Goal: Information Seeking & Learning: Learn about a topic

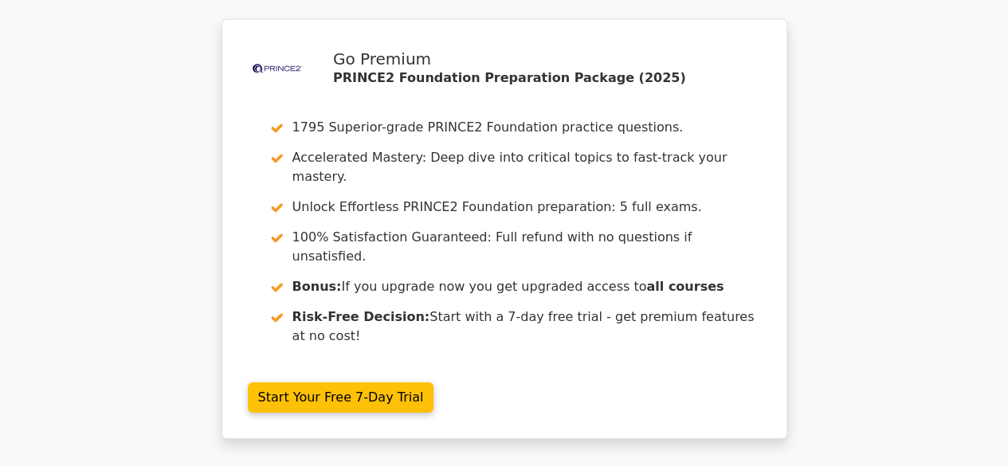
scroll to position [2758, 0]
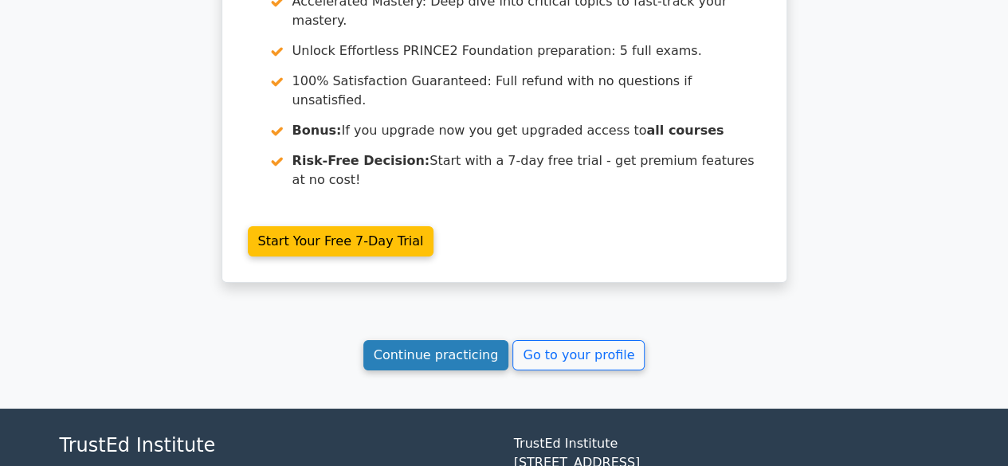
click at [455, 340] on link "Continue practicing" at bounding box center [436, 355] width 146 height 30
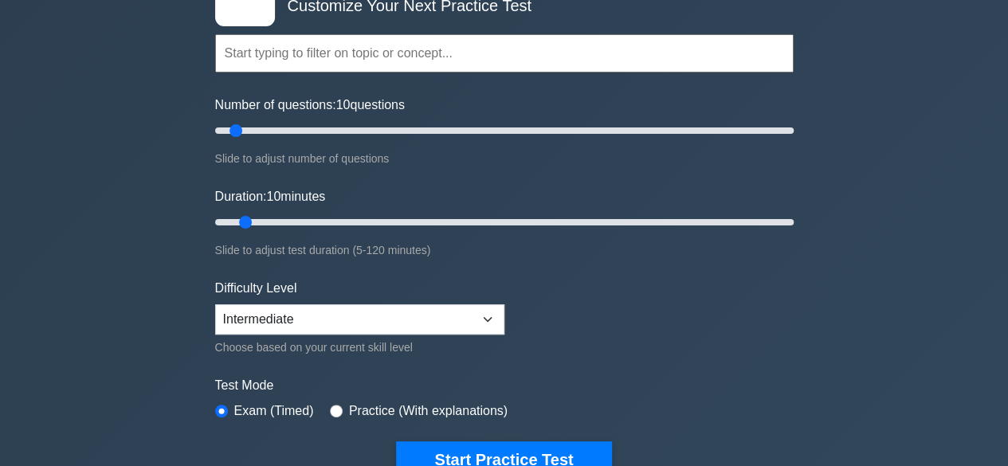
scroll to position [319, 0]
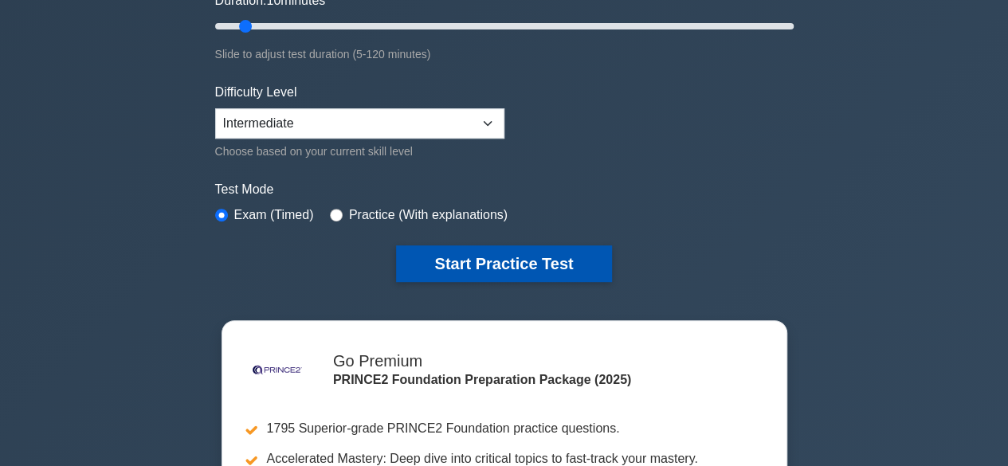
click at [523, 258] on button "Start Practice Test" at bounding box center [503, 263] width 215 height 37
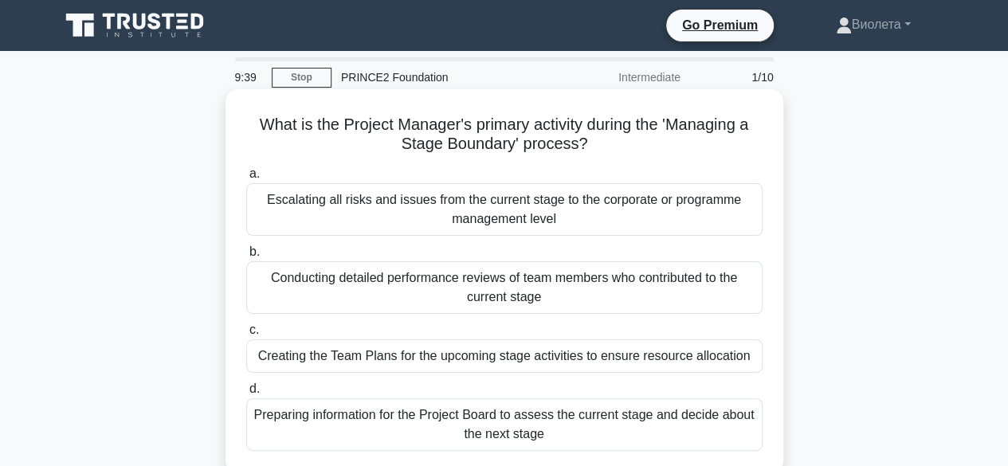
scroll to position [80, 0]
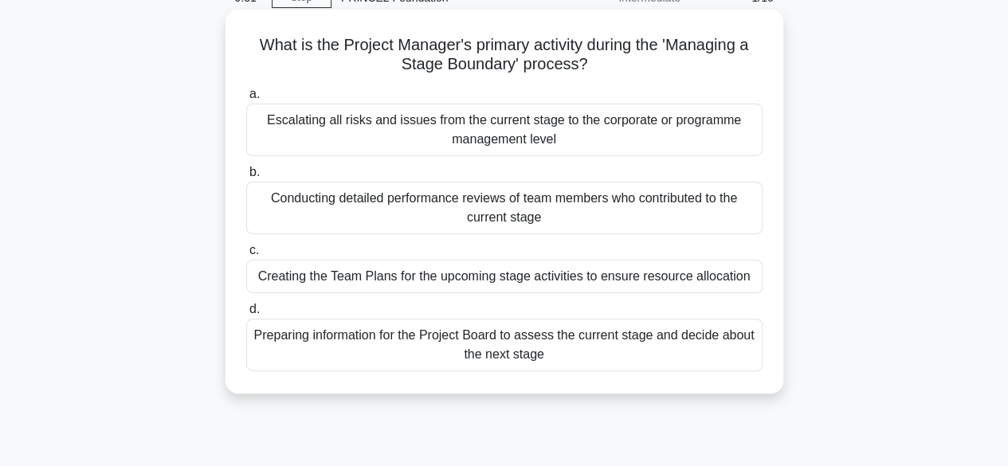
click at [397, 209] on div "Conducting detailed performance reviews of team members who contributed to the …" at bounding box center [504, 208] width 516 height 53
click at [246, 178] on input "b. Conducting detailed performance reviews of team members who contributed to t…" at bounding box center [246, 172] width 0 height 10
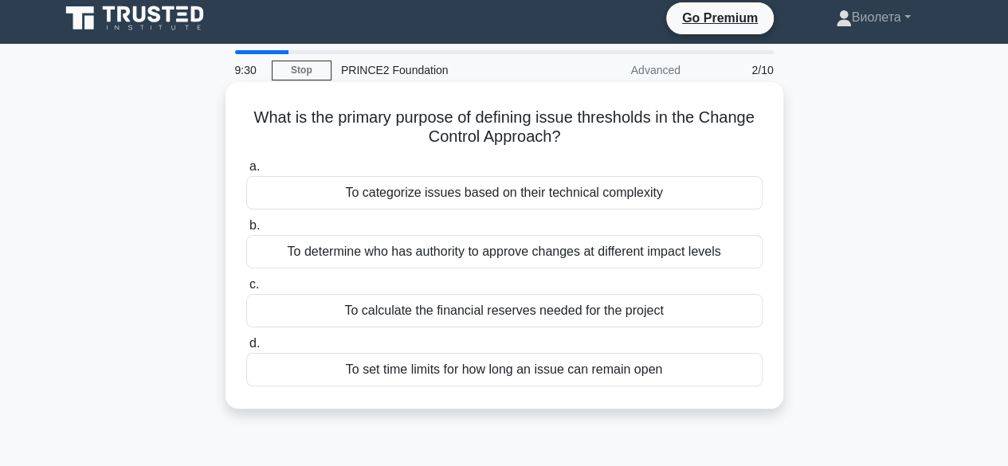
scroll to position [0, 0]
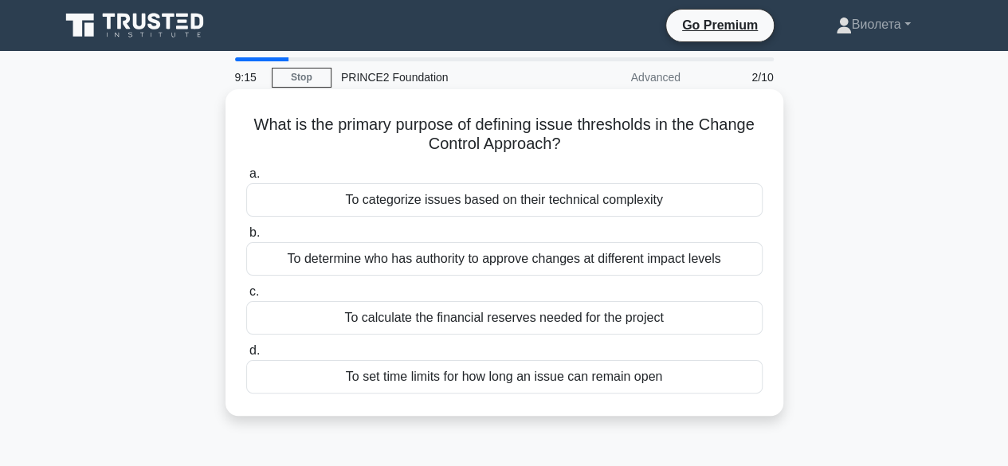
drag, startPoint x: 439, startPoint y: 262, endPoint x: 440, endPoint y: 253, distance: 9.6
click at [440, 253] on div "To determine who has authority to approve changes at different impact levels" at bounding box center [504, 258] width 516 height 33
click at [246, 238] on input "b. To determine who has authority to approve changes at different impact levels" at bounding box center [246, 233] width 0 height 10
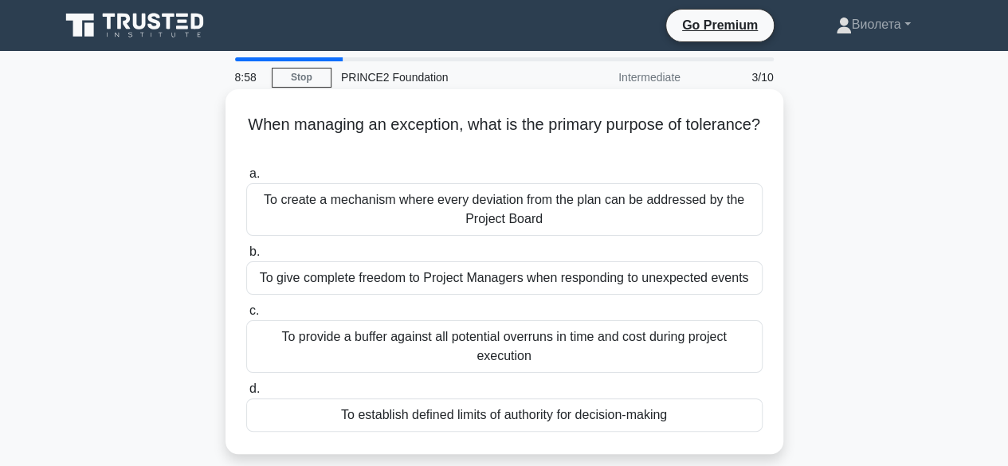
click at [581, 415] on div "To establish defined limits of authority for decision-making" at bounding box center [504, 415] width 516 height 33
click at [246, 395] on input "d. To establish defined limits of authority for decision-making" at bounding box center [246, 389] width 0 height 10
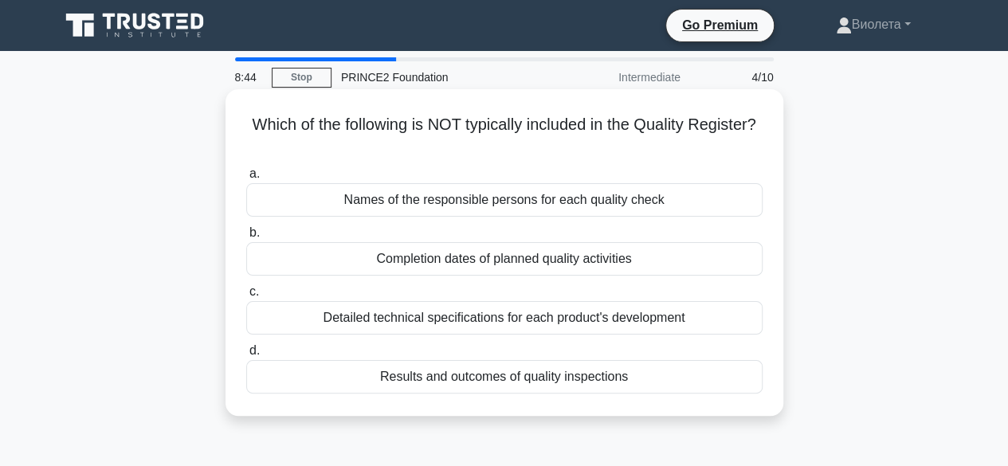
click at [462, 320] on div "Detailed technical specifications for each product's development" at bounding box center [504, 317] width 516 height 33
click at [246, 297] on input "c. Detailed technical specifications for each product's development" at bounding box center [246, 292] width 0 height 10
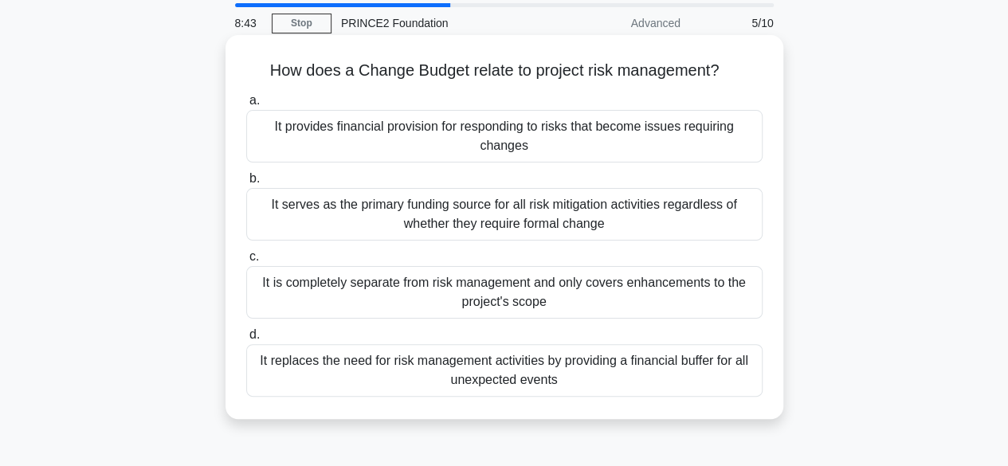
scroll to position [80, 0]
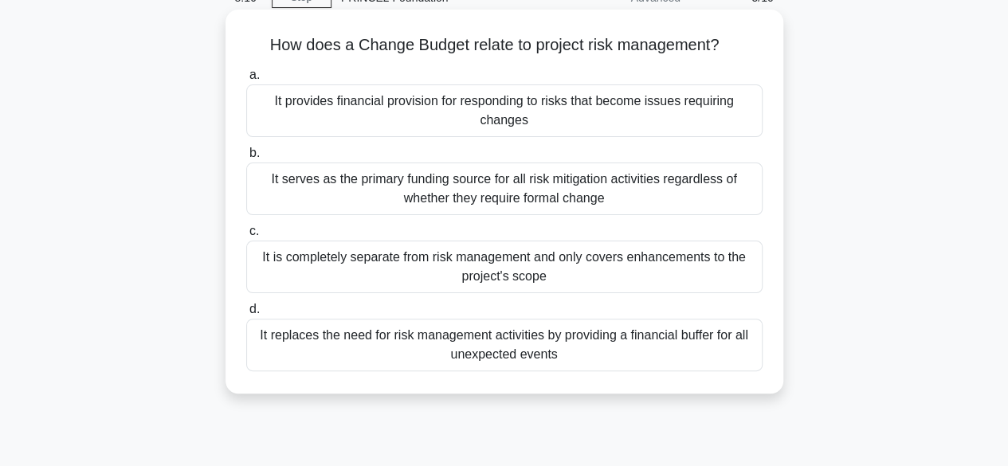
click at [535, 127] on div "It provides financial provision for responding to risks that become issues requ…" at bounding box center [504, 110] width 516 height 53
click at [246, 81] on input "a. It provides financial provision for responding to risks that become issues r…" at bounding box center [246, 75] width 0 height 10
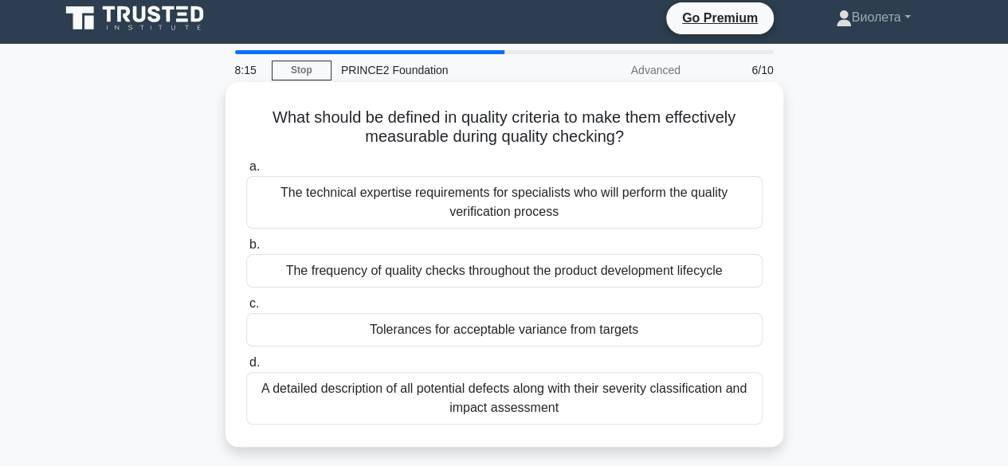
scroll to position [0, 0]
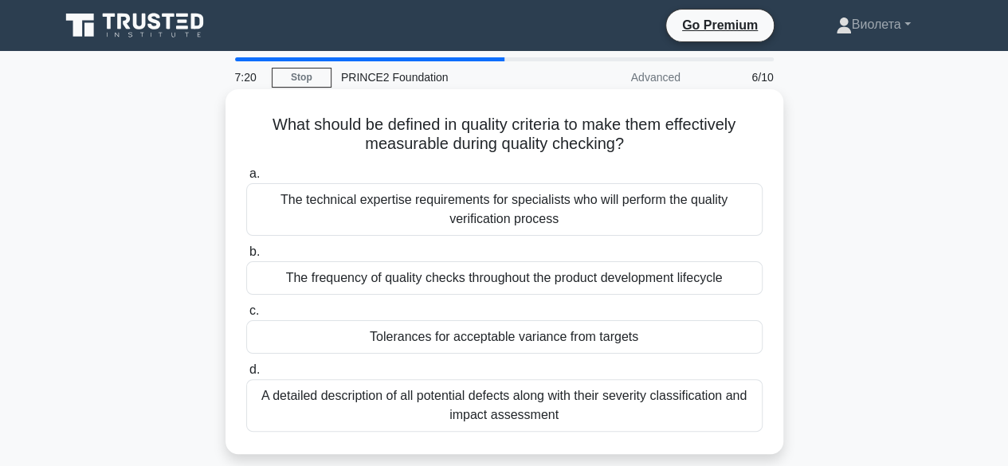
click at [438, 344] on div "Tolerances for acceptable variance from targets" at bounding box center [504, 336] width 516 height 33
click at [246, 316] on input "c. Tolerances for acceptable variance from targets" at bounding box center [246, 311] width 0 height 10
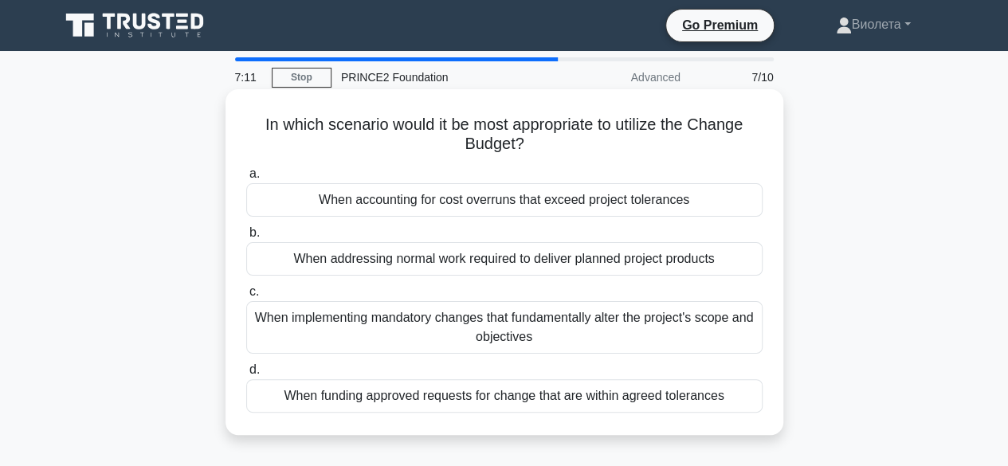
click at [467, 213] on div "When accounting for cost overruns that exceed project tolerances" at bounding box center [504, 199] width 516 height 33
click at [246, 179] on input "a. When accounting for cost overruns that exceed project tolerances" at bounding box center [246, 174] width 0 height 10
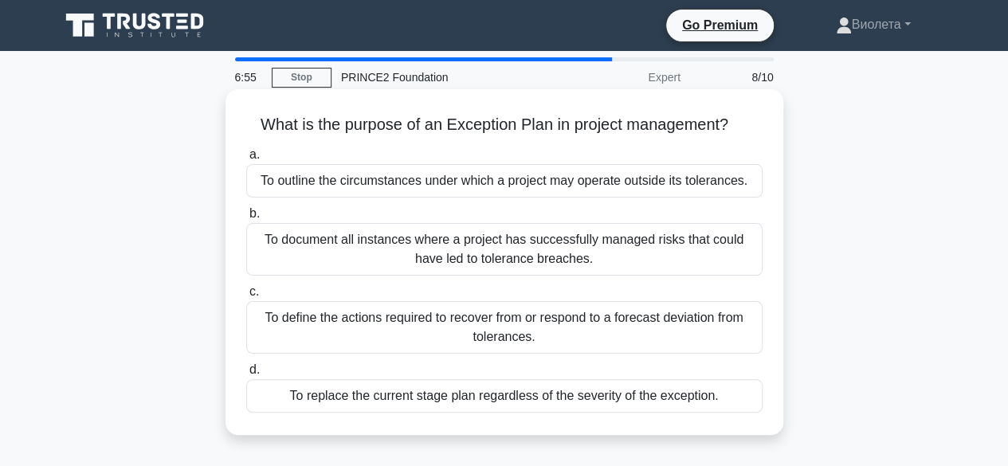
click at [467, 329] on div "To define the actions required to recover from or respond to a forecast deviati…" at bounding box center [504, 327] width 516 height 53
click at [246, 297] on input "c. To define the actions required to recover from or respond to a forecast devi…" at bounding box center [246, 292] width 0 height 10
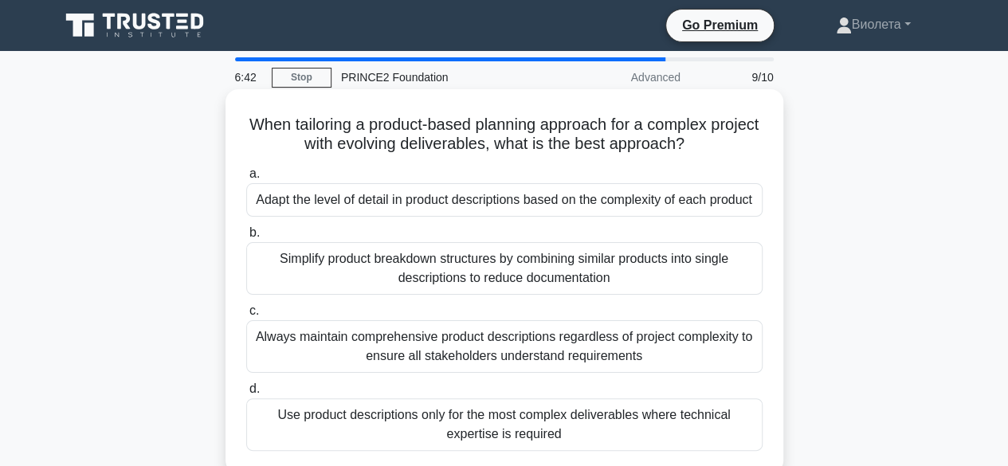
click at [494, 409] on div "Use product descriptions only for the most complex deliverables where technical…" at bounding box center [504, 425] width 516 height 53
click at [246, 395] on input "d. Use product descriptions only for the most complex deliverables where techni…" at bounding box center [246, 389] width 0 height 10
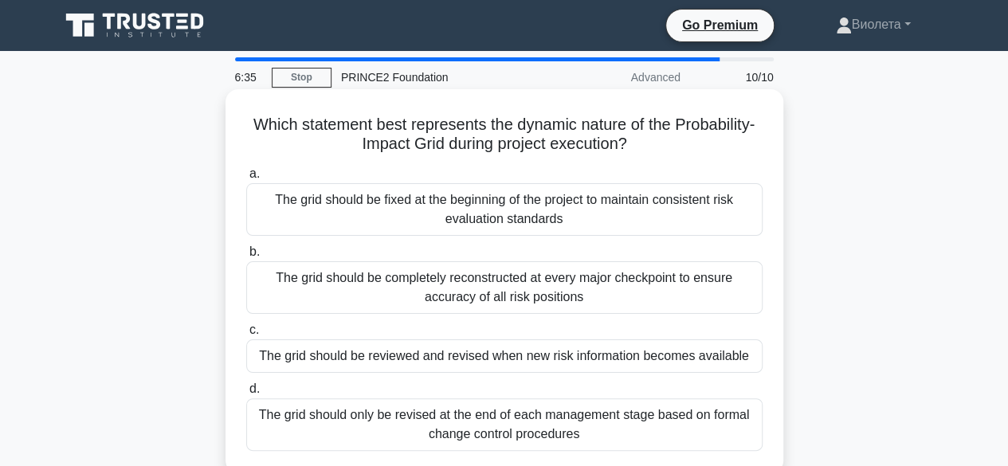
click at [465, 205] on div "The grid should be fixed at the beginning of the project to maintain consistent…" at bounding box center [504, 209] width 516 height 53
click at [246, 179] on input "a. The grid should be fixed at the beginning of the project to maintain consist…" at bounding box center [246, 174] width 0 height 10
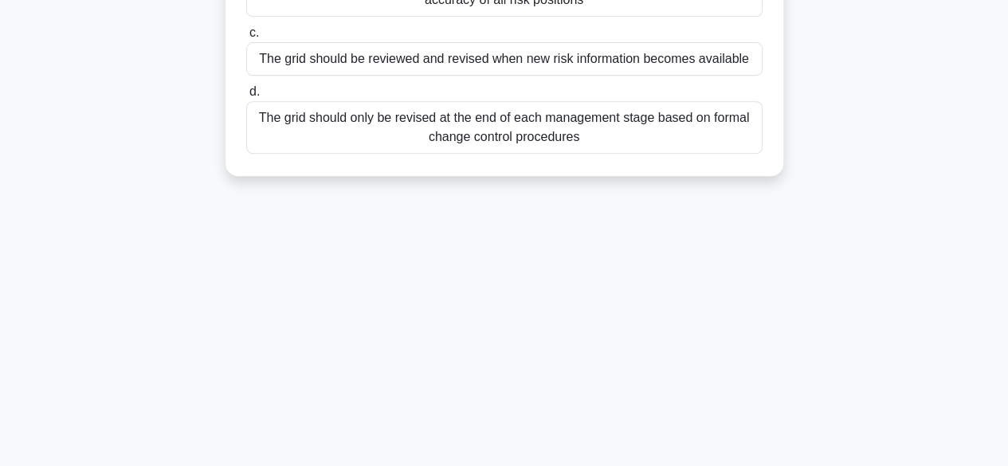
scroll to position [319, 0]
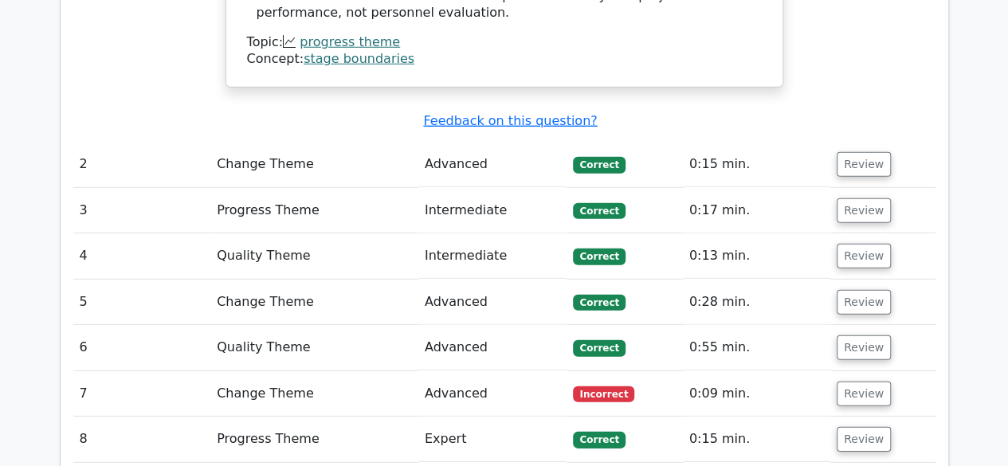
scroll to position [2232, 0]
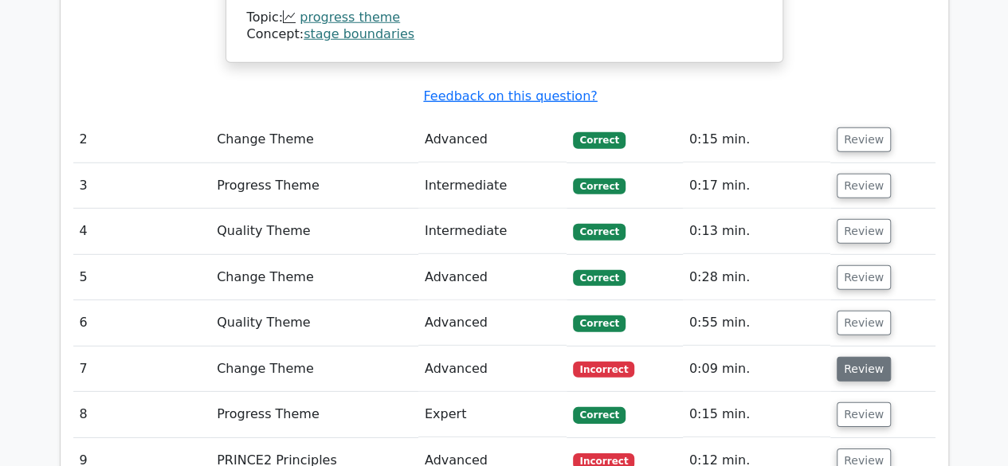
click at [874, 357] on button "Review" at bounding box center [864, 369] width 54 height 25
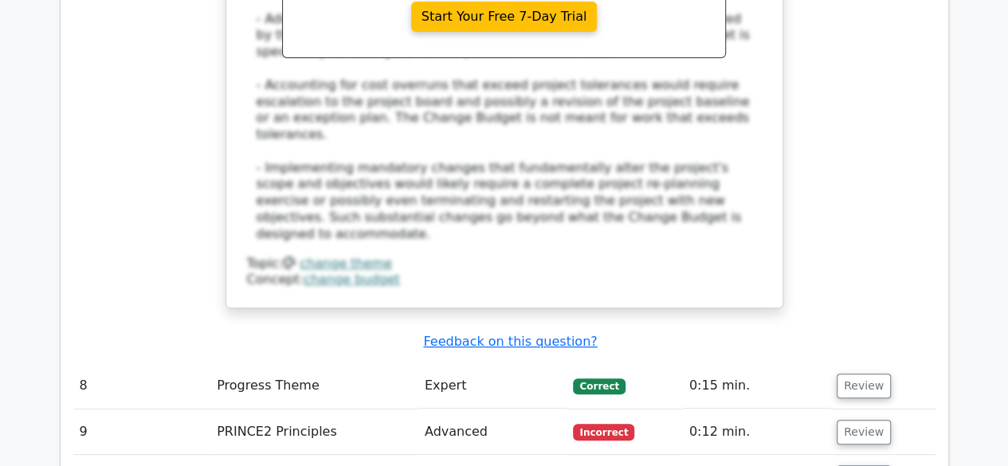
scroll to position [3109, 0]
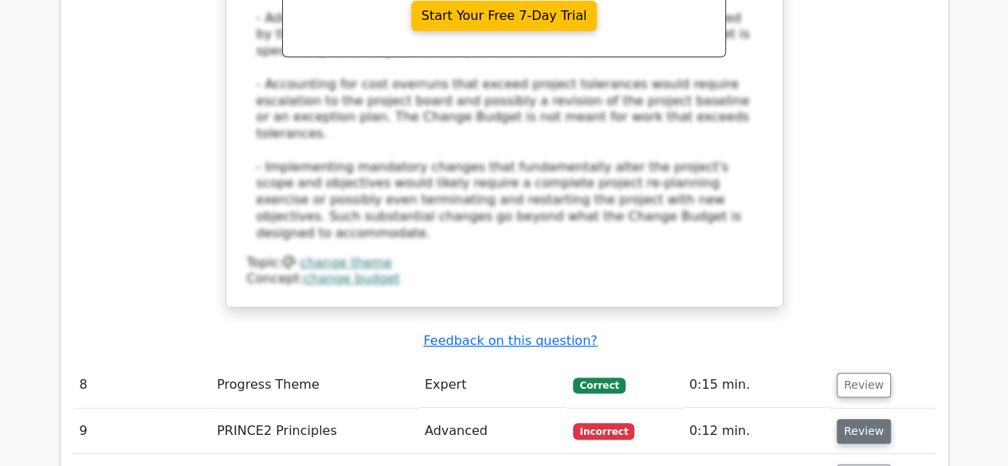
click at [855, 419] on button "Review" at bounding box center [864, 431] width 54 height 25
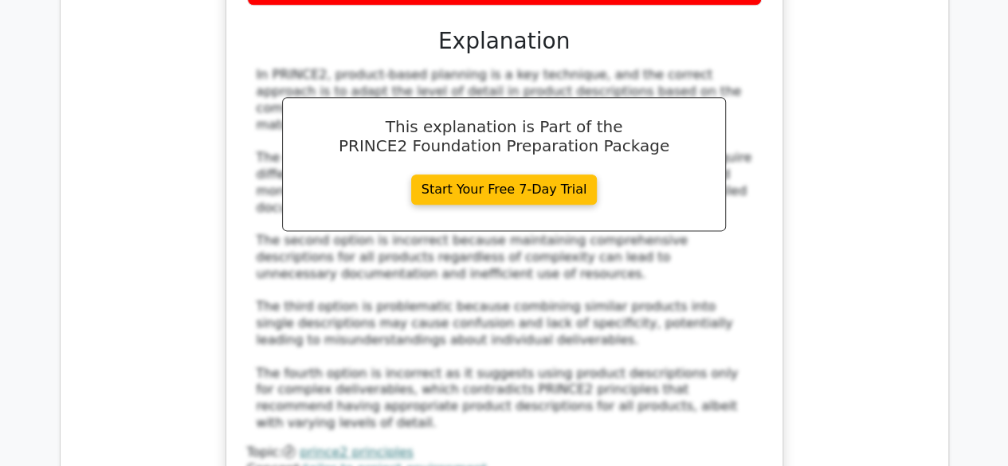
scroll to position [3906, 0]
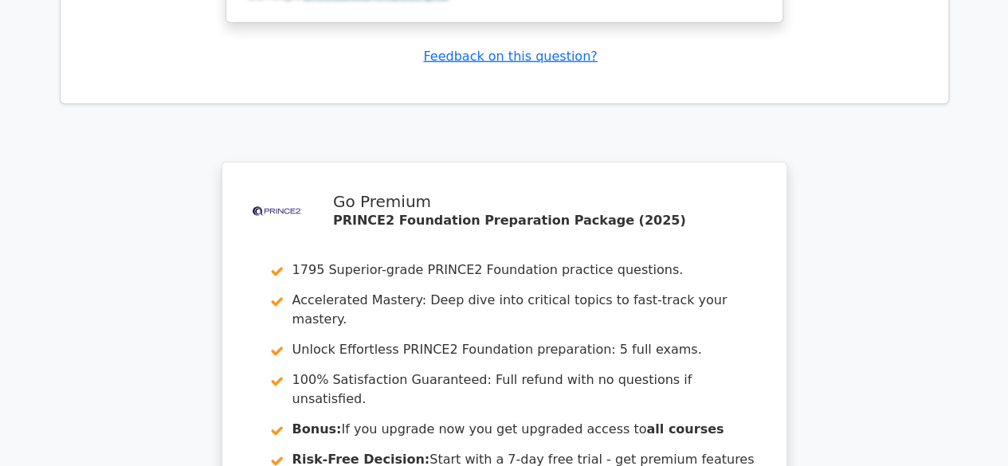
scroll to position [5371, 0]
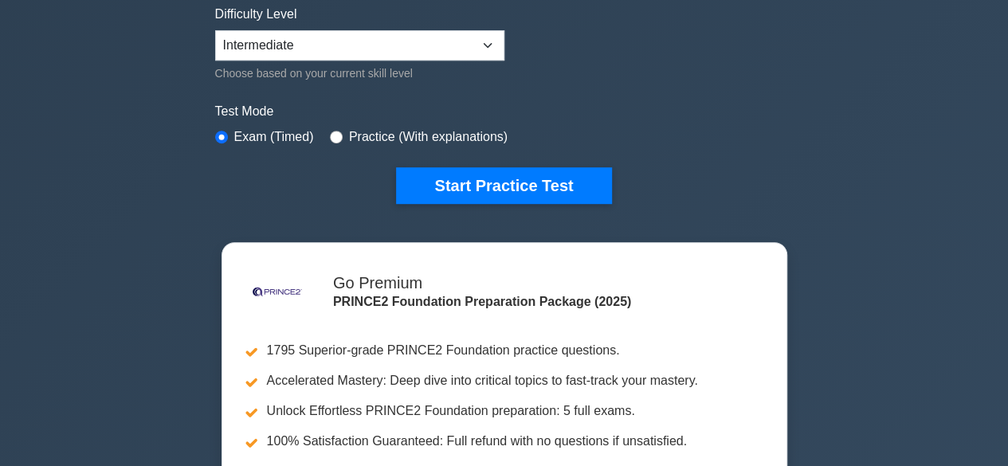
scroll to position [399, 0]
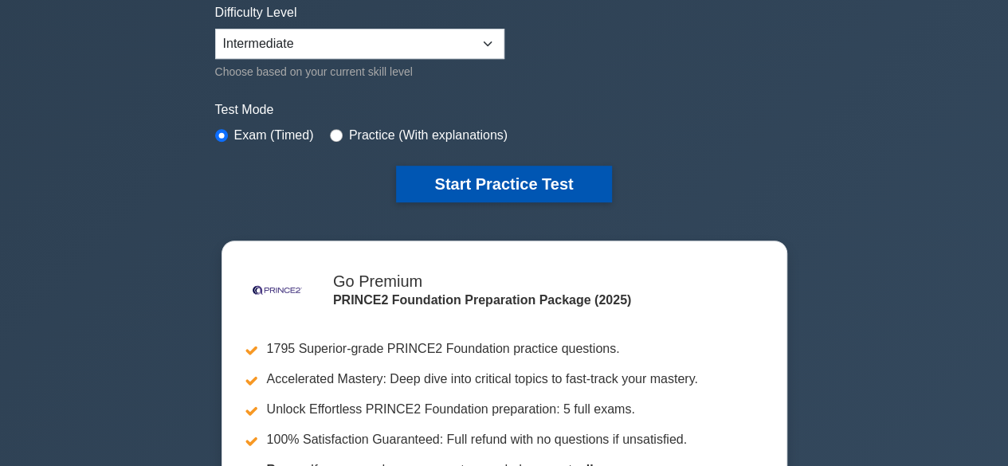
click at [521, 186] on button "Start Practice Test" at bounding box center [503, 184] width 215 height 37
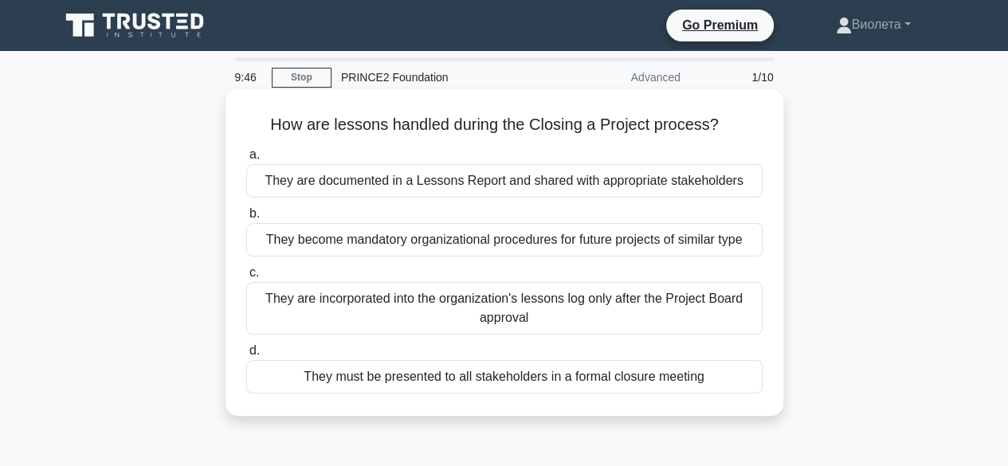
click at [423, 379] on div "They must be presented to all stakeholders in a formal closure meeting" at bounding box center [504, 376] width 516 height 33
click at [246, 356] on input "d. They must be presented to all stakeholders in a formal closure meeting" at bounding box center [246, 351] width 0 height 10
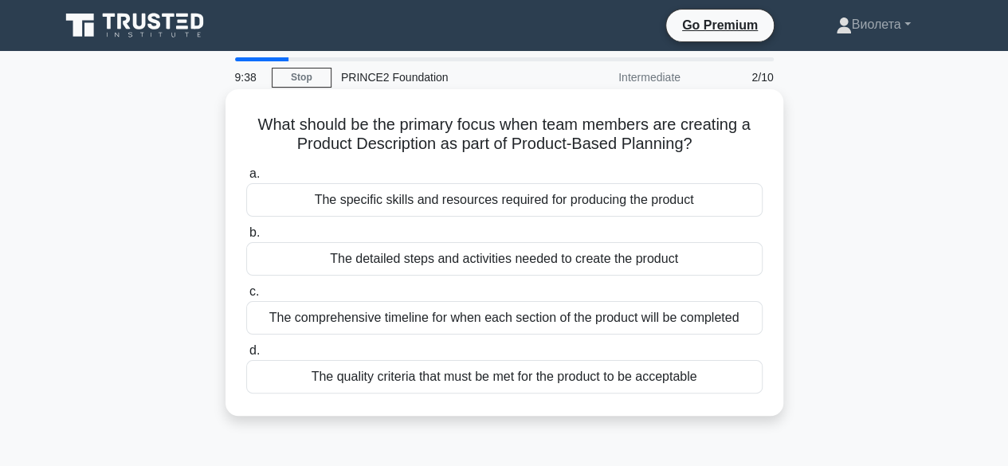
click at [619, 194] on div "The specific skills and resources required for producing the product" at bounding box center [504, 199] width 516 height 33
click at [246, 179] on input "a. The specific skills and resources required for producing the product" at bounding box center [246, 174] width 0 height 10
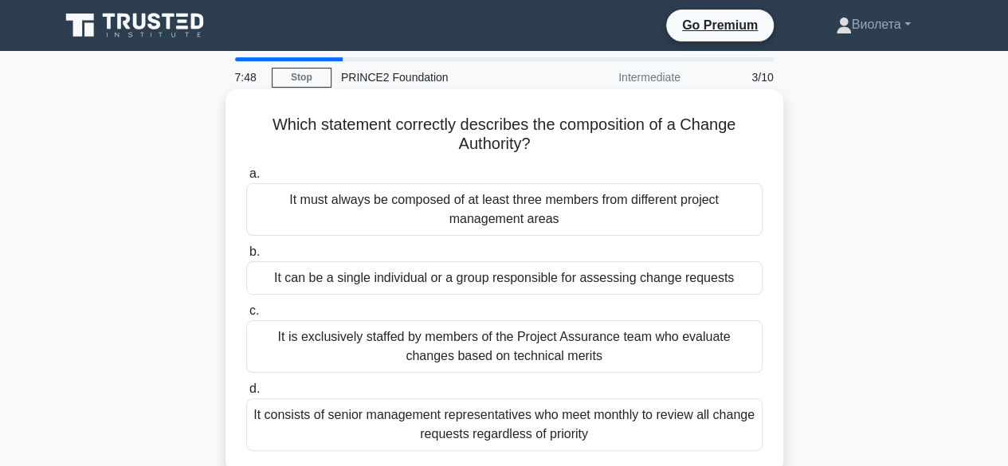
click at [418, 281] on div "It can be a single individual or a group responsible for assessing change reque…" at bounding box center [504, 277] width 516 height 33
click at [246, 257] on input "b. It can be a single individual or a group responsible for assessing change re…" at bounding box center [246, 252] width 0 height 10
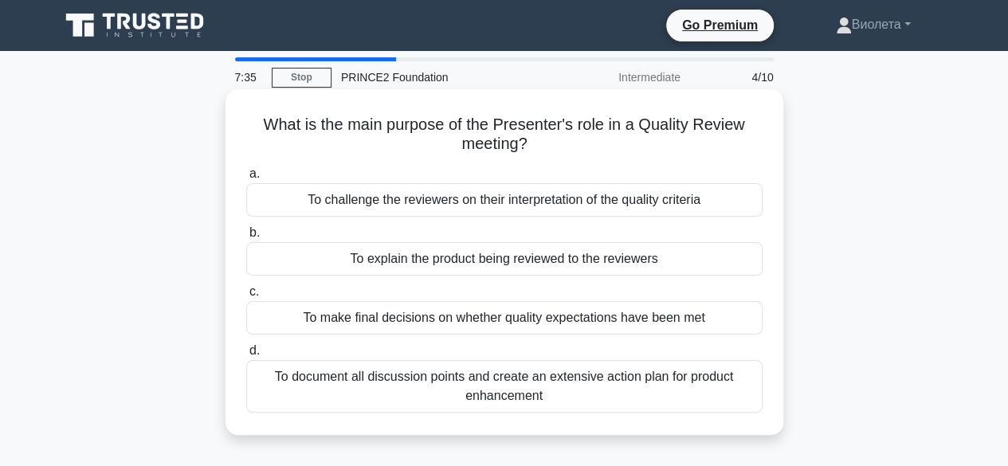
click at [501, 257] on div "To explain the product being reviewed to the reviewers" at bounding box center [504, 258] width 516 height 33
click at [246, 238] on input "b. To explain the product being reviewed to the reviewers" at bounding box center [246, 233] width 0 height 10
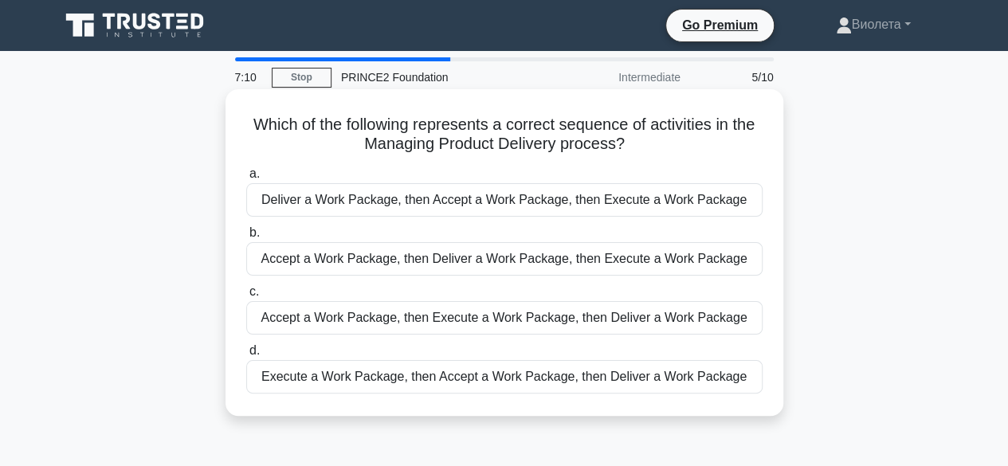
click at [448, 375] on div "Execute a Work Package, then Accept a Work Package, then Deliver a Work Package" at bounding box center [504, 376] width 516 height 33
click at [246, 356] on input "d. Execute a Work Package, then Accept a Work Package, then Deliver a Work Pack…" at bounding box center [246, 351] width 0 height 10
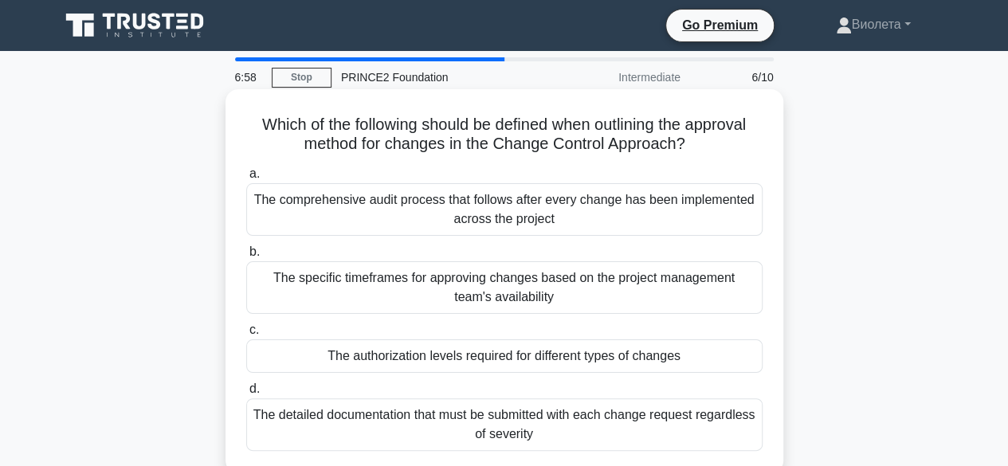
click at [477, 358] on div "The authorization levels required for different types of changes" at bounding box center [504, 356] width 516 height 33
click at [246, 336] on input "c. The authorization levels required for different types of changes" at bounding box center [246, 330] width 0 height 10
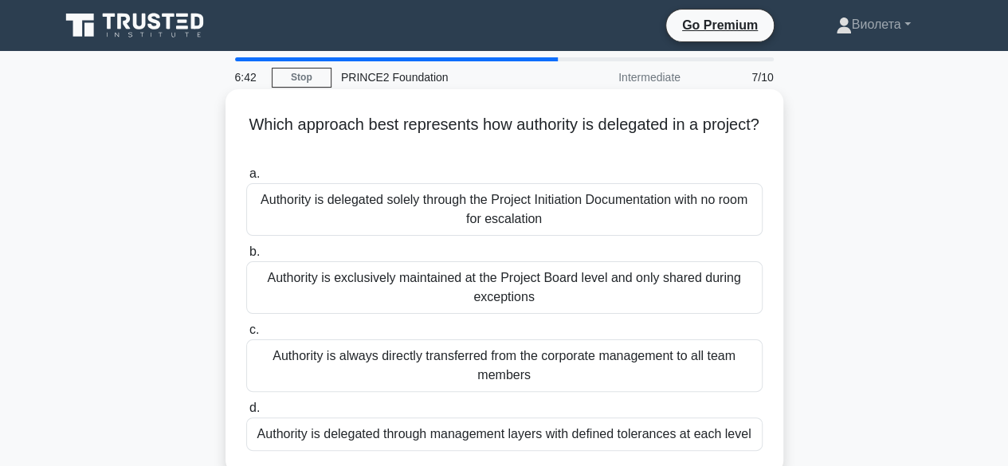
click at [501, 376] on div "Authority is always directly transferred from the corporate management to all t…" at bounding box center [504, 366] width 516 height 53
click at [246, 336] on input "c. Authority is always directly transferred from the corporate management to al…" at bounding box center [246, 330] width 0 height 10
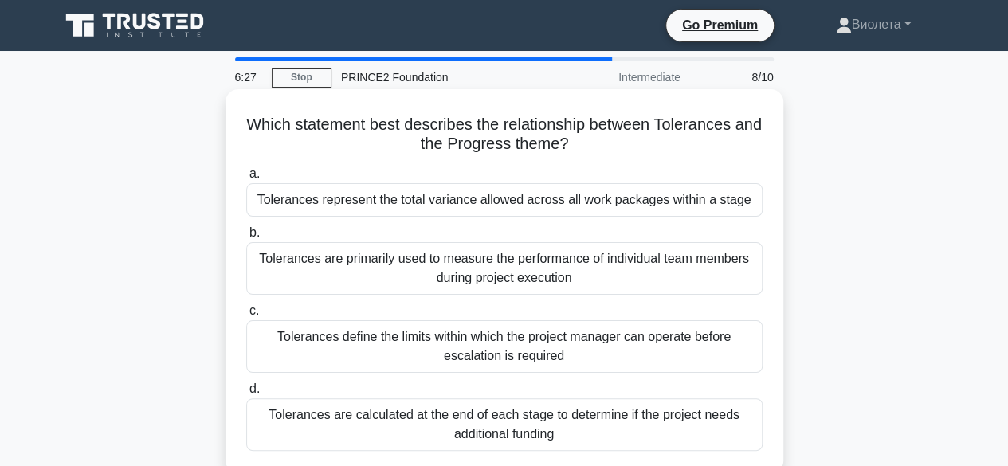
click at [493, 439] on div "Tolerances are calculated at the end of each stage to determine if the project …" at bounding box center [504, 425] width 516 height 53
click at [246, 395] on input "d. Tolerances are calculated at the end of each stage to determine if the proje…" at bounding box center [246, 389] width 0 height 10
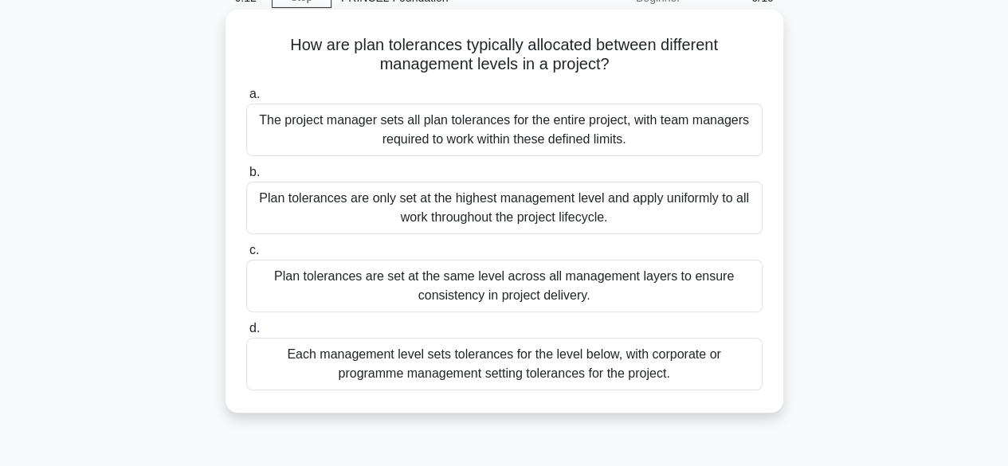
click at [455, 356] on div "Each management level sets tolerances for the level below, with corporate or pr…" at bounding box center [504, 364] width 516 height 53
click at [246, 334] on input "d. Each management level sets tolerances for the level below, with corporate or…" at bounding box center [246, 329] width 0 height 10
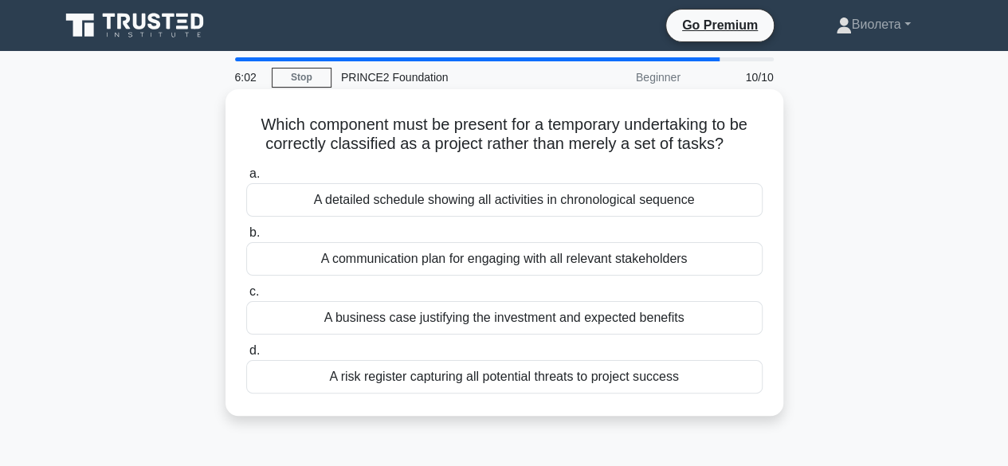
click at [459, 380] on div "A risk register capturing all potential threats to project success" at bounding box center [504, 376] width 516 height 33
click at [246, 356] on input "d. A risk register capturing all potential threats to project success" at bounding box center [246, 351] width 0 height 10
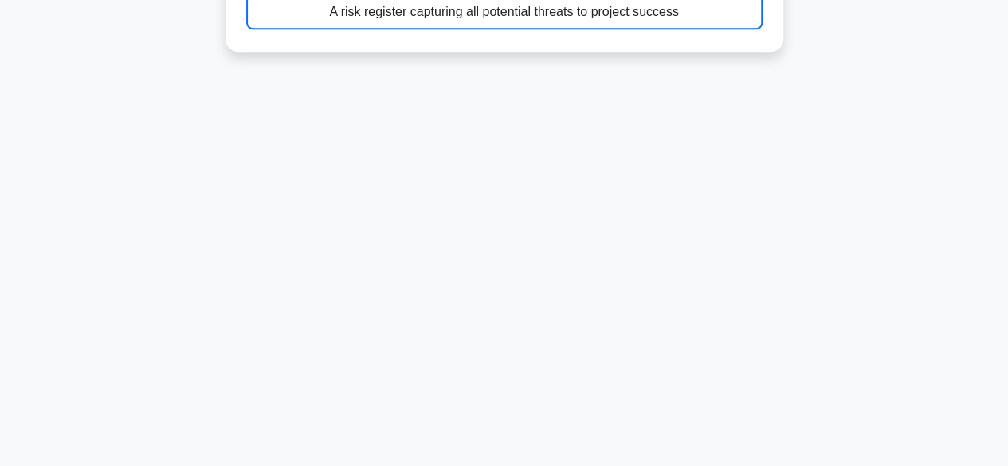
scroll to position [395, 0]
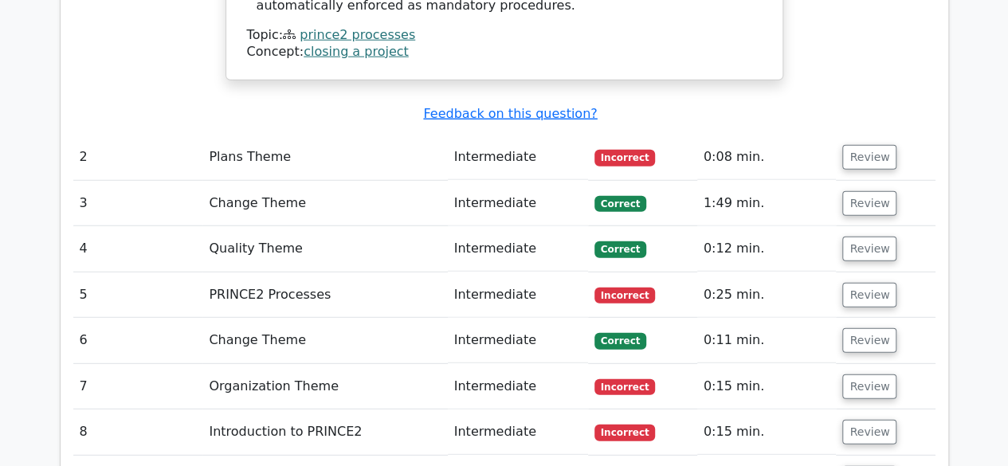
scroll to position [1993, 0]
